Goal: Task Accomplishment & Management: Use online tool/utility

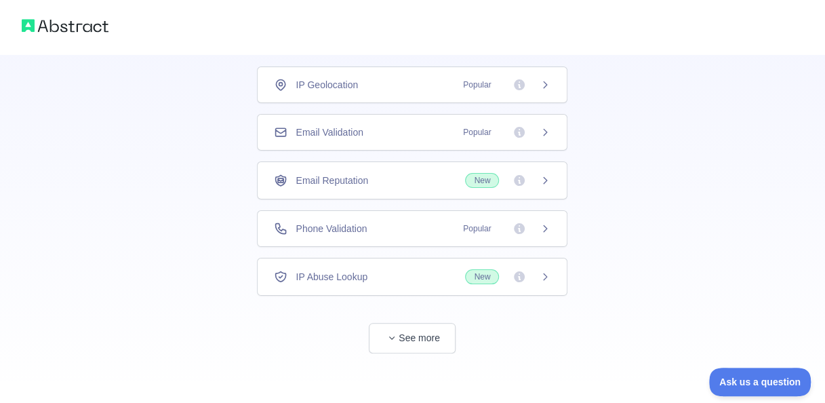
scroll to position [85, 0]
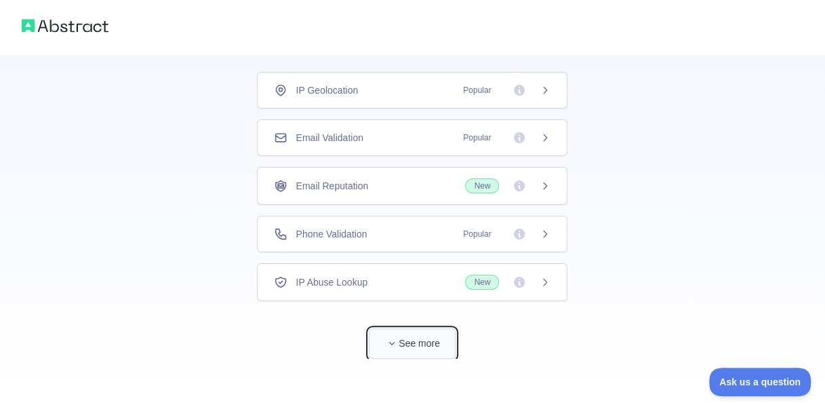
click at [410, 340] on button "See more" at bounding box center [412, 343] width 87 height 31
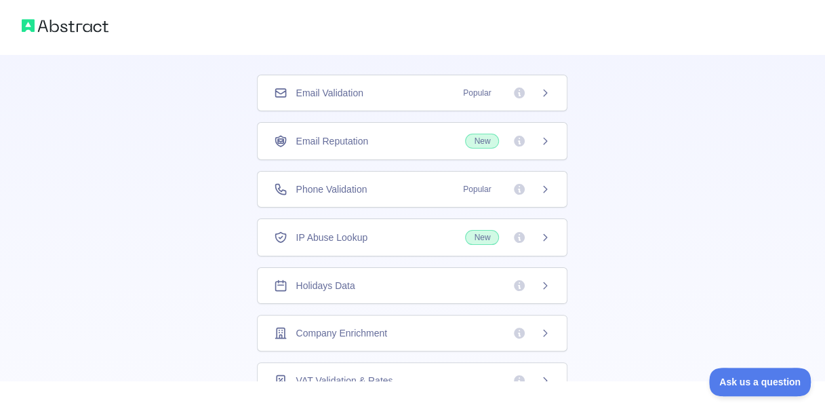
scroll to position [0, 0]
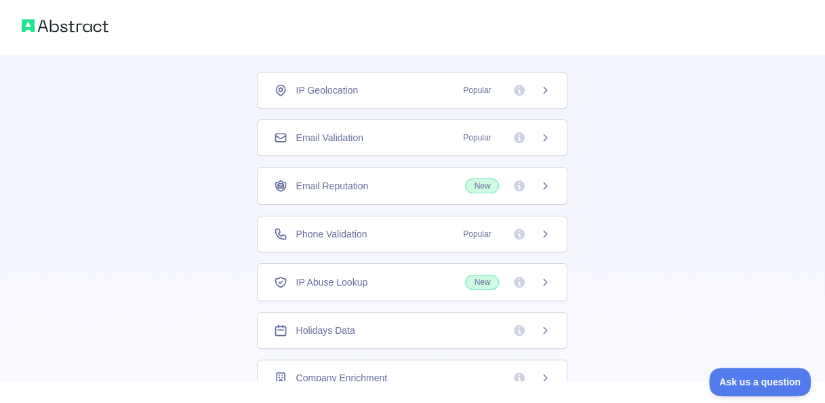
click at [400, 142] on div "Email Validation Popular" at bounding box center [412, 138] width 277 height 14
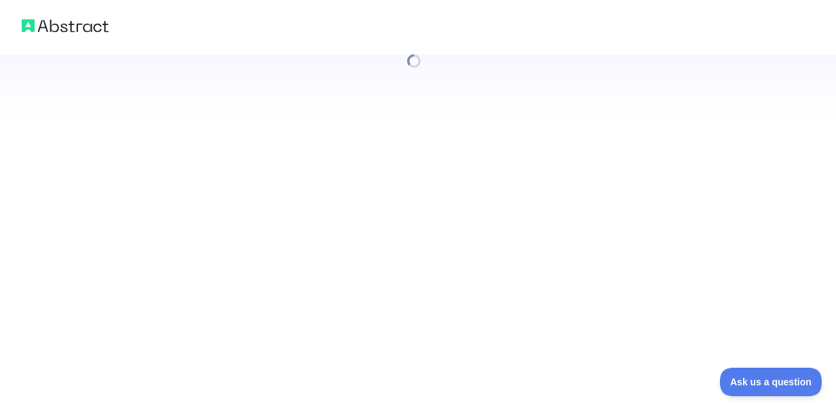
click at [542, 138] on div at bounding box center [418, 201] width 836 height 403
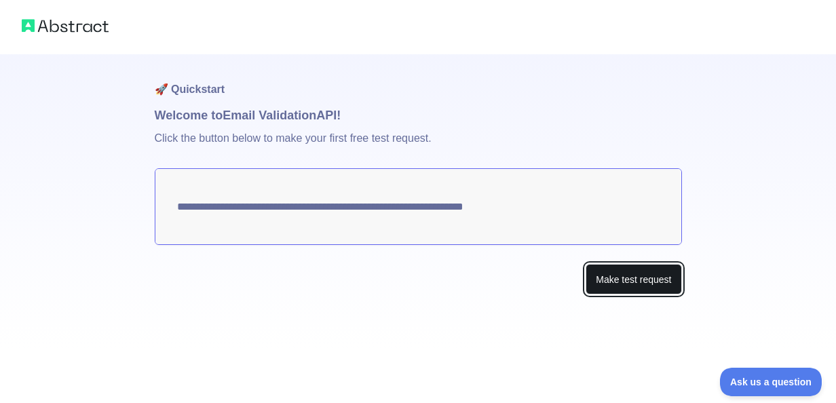
click at [594, 275] on button "Make test request" at bounding box center [633, 279] width 96 height 31
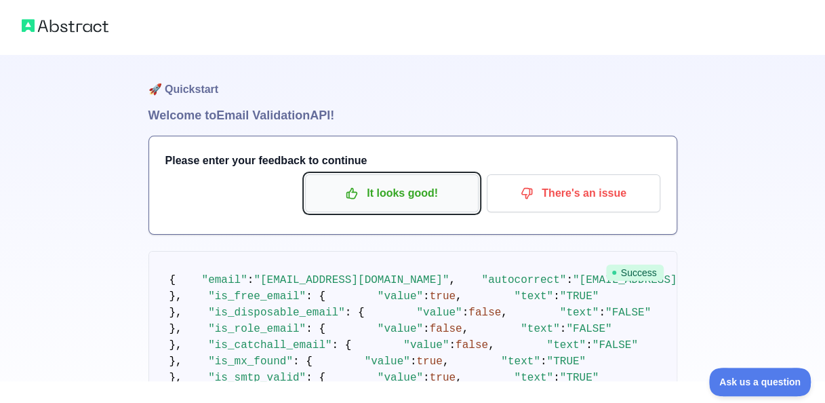
click at [430, 194] on p "It looks good!" at bounding box center [391, 193] width 153 height 23
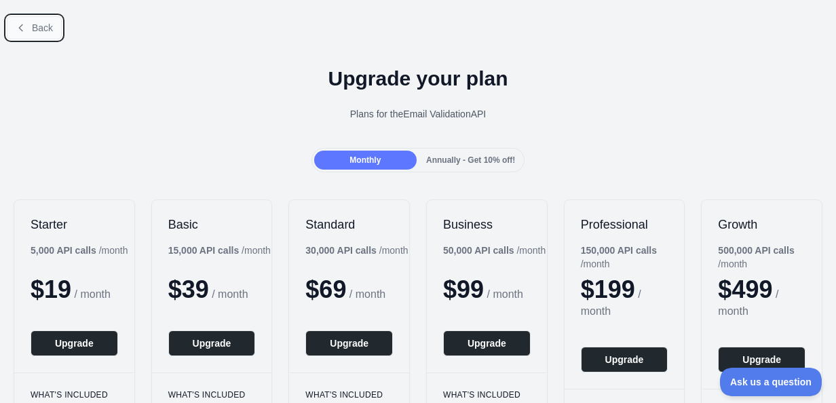
click at [41, 25] on span "Back" at bounding box center [42, 27] width 21 height 11
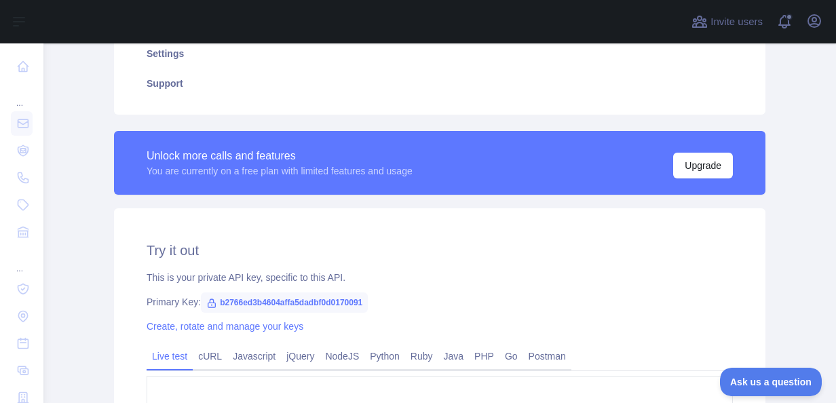
scroll to position [301, 0]
drag, startPoint x: 364, startPoint y: 302, endPoint x: 210, endPoint y: 300, distance: 154.6
click at [210, 300] on div "Primary Key: b2766ed3b4604affa5dadbf0d0170091" at bounding box center [439, 301] width 586 height 14
copy span "b2766ed3b4604affa5dadbf0d0170091"
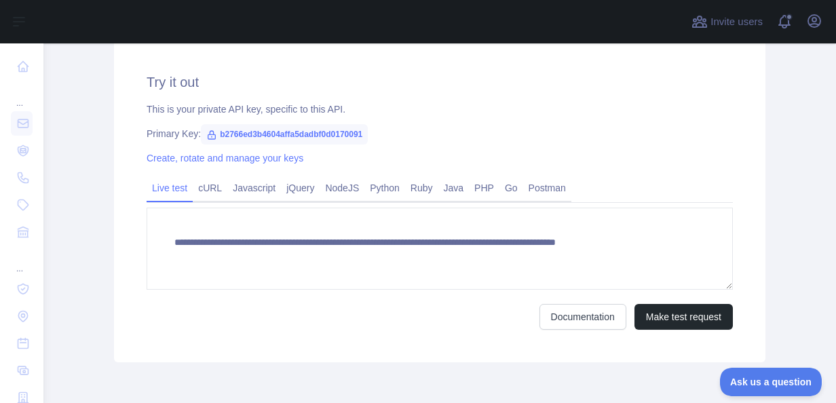
click at [535, 159] on div "Create, rotate and manage your keys" at bounding box center [439, 158] width 586 height 14
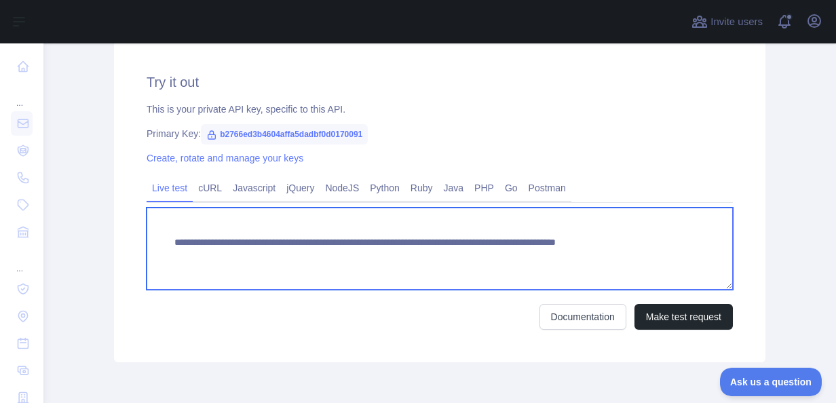
click at [699, 243] on textarea "**********" at bounding box center [439, 249] width 586 height 82
drag, startPoint x: 699, startPoint y: 243, endPoint x: 163, endPoint y: 255, distance: 535.9
click at [163, 255] on textarea "**********" at bounding box center [439, 249] width 586 height 82
click at [161, 239] on textarea "**********" at bounding box center [439, 249] width 586 height 82
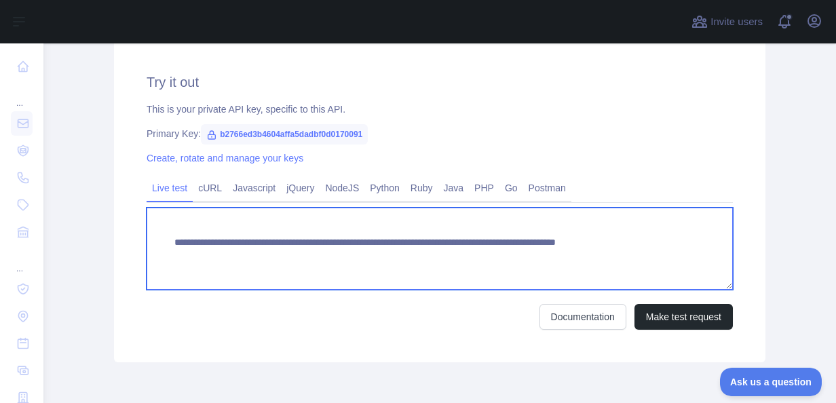
drag, startPoint x: 161, startPoint y: 239, endPoint x: 733, endPoint y: 191, distance: 574.4
click at [733, 191] on div "**********" at bounding box center [439, 201] width 651 height 322
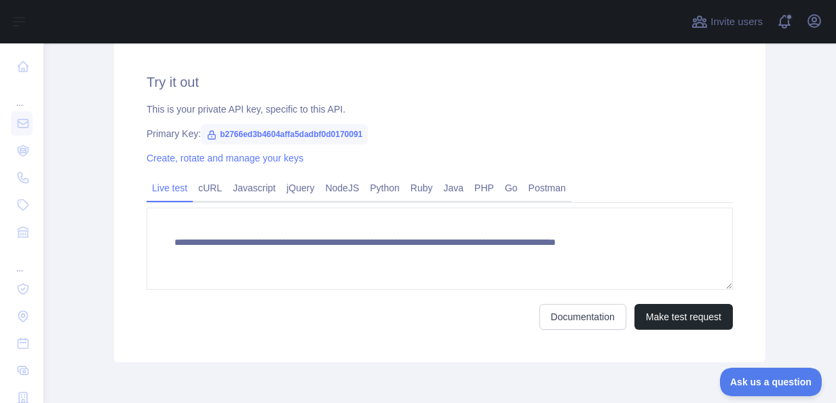
click at [568, 121] on div "**********" at bounding box center [439, 201] width 651 height 322
click at [216, 184] on link "cURL" at bounding box center [210, 188] width 35 height 22
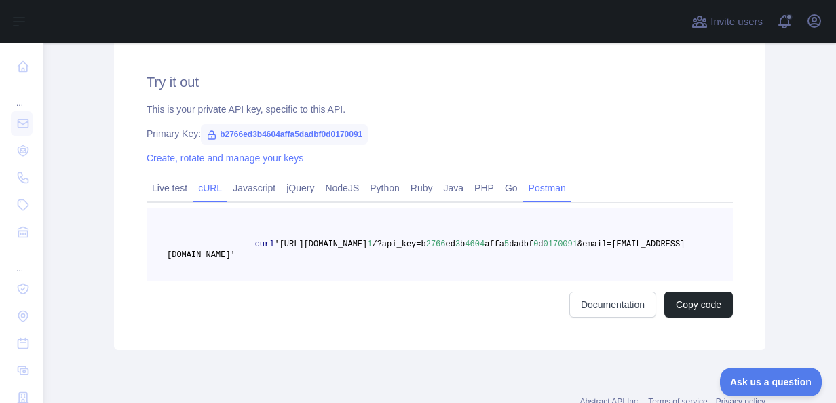
click at [535, 186] on link "Postman" at bounding box center [547, 188] width 48 height 22
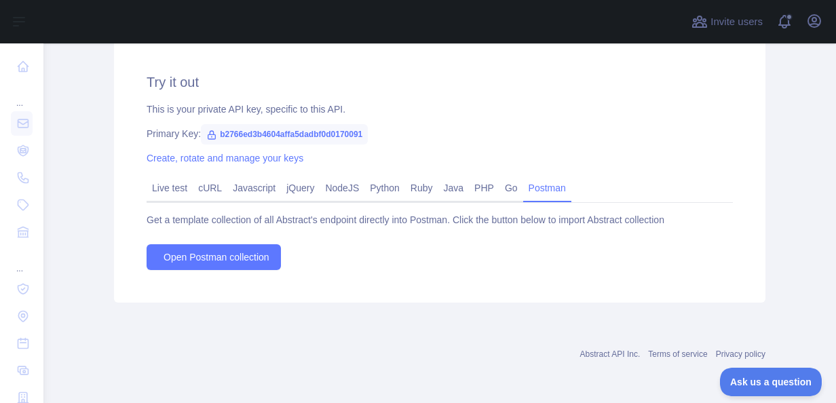
scroll to position [468, 0]
click at [480, 199] on link "PHP" at bounding box center [484, 189] width 31 height 22
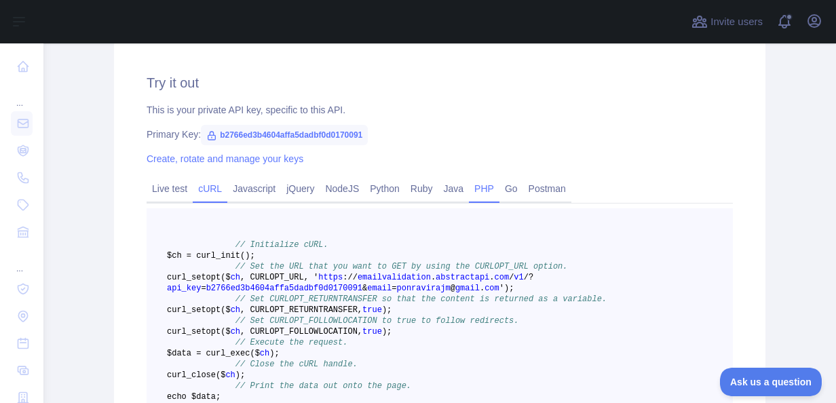
click at [199, 181] on link "cURL" at bounding box center [210, 189] width 35 height 22
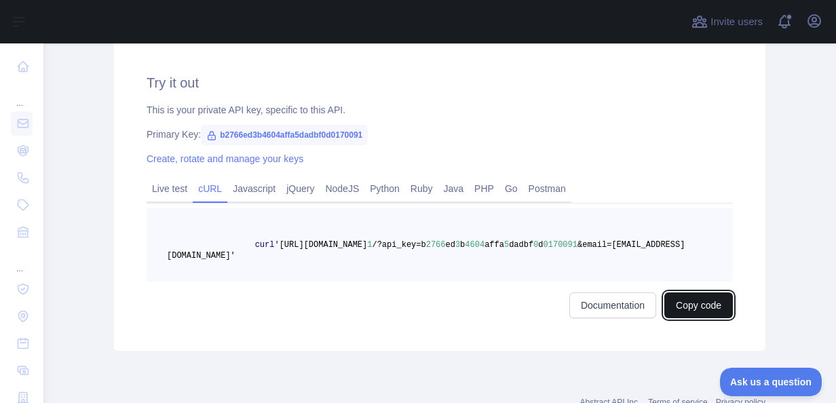
click at [696, 298] on button "Copy code" at bounding box center [698, 305] width 69 height 26
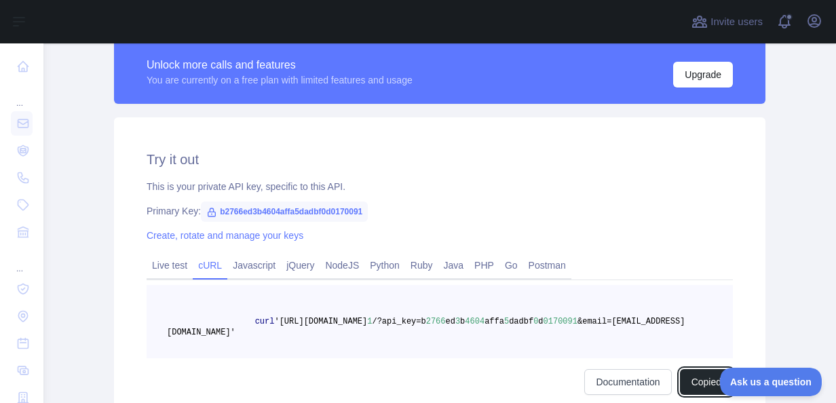
scroll to position [392, 0]
click at [703, 383] on button "Copied" at bounding box center [706, 381] width 53 height 26
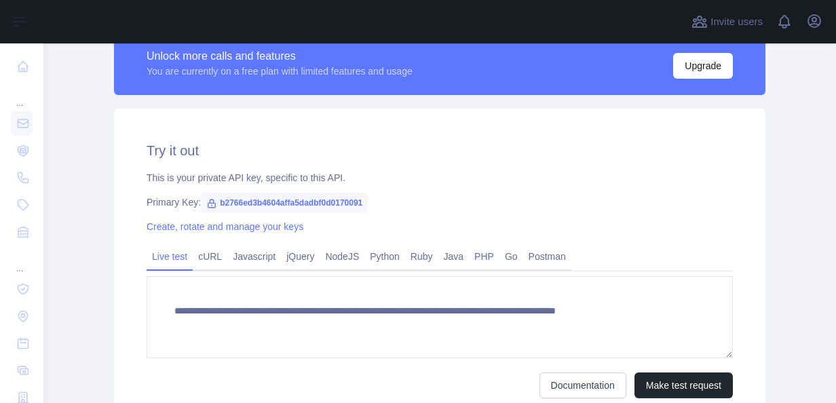
scroll to position [431, 0]
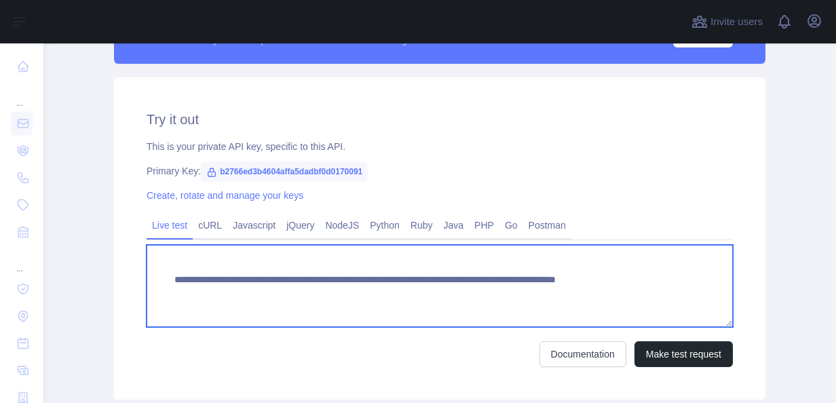
drag, startPoint x: 383, startPoint y: 280, endPoint x: 353, endPoint y: 281, distance: 29.8
click at [353, 281] on textarea "**********" at bounding box center [439, 286] width 586 height 82
